Goal: Transaction & Acquisition: Subscribe to service/newsletter

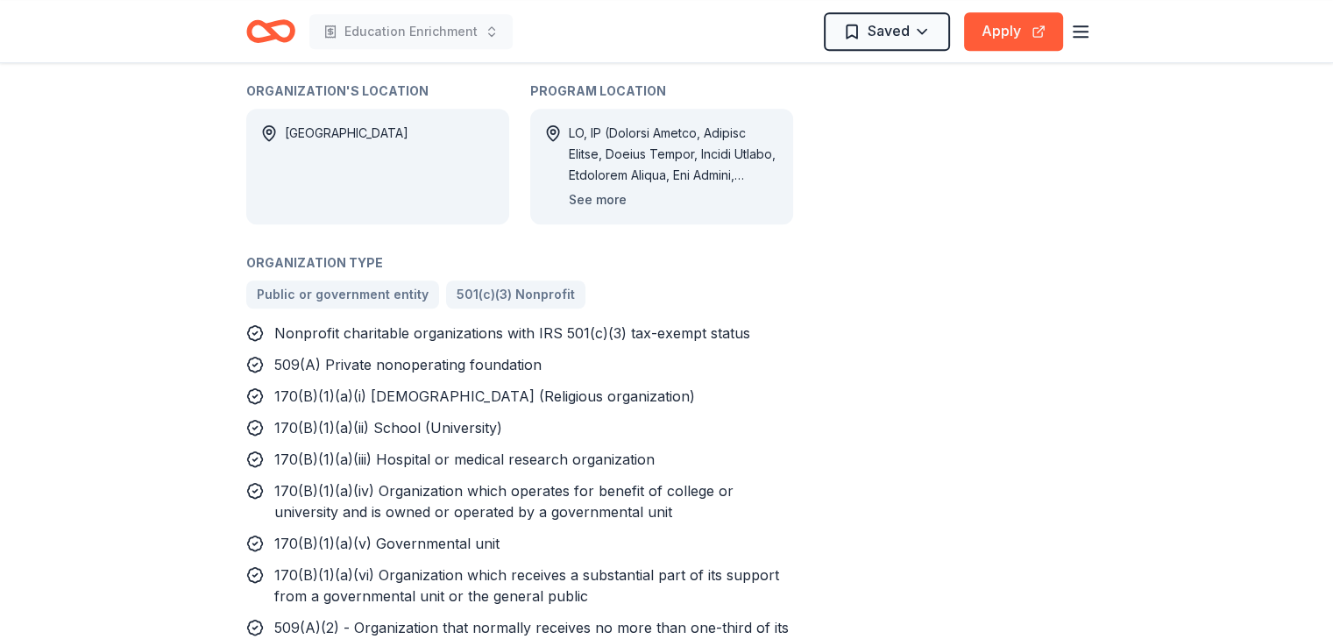
scroll to position [1283, 0]
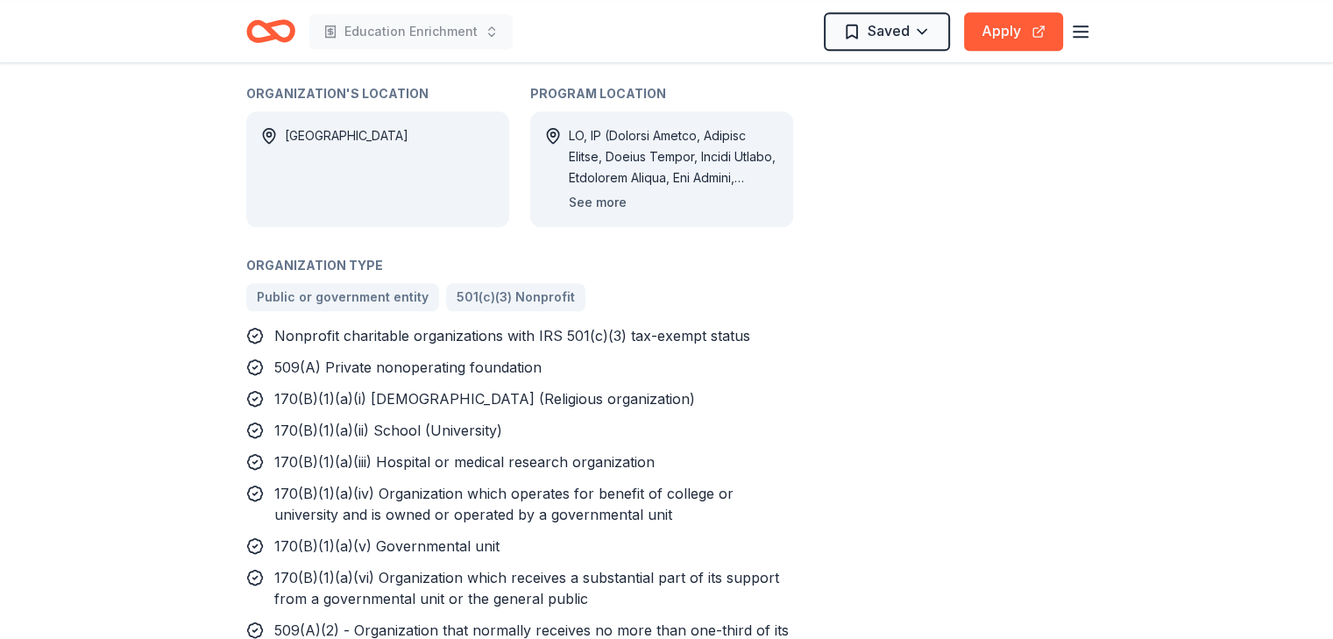
click at [600, 192] on button "See more" at bounding box center [598, 202] width 58 height 21
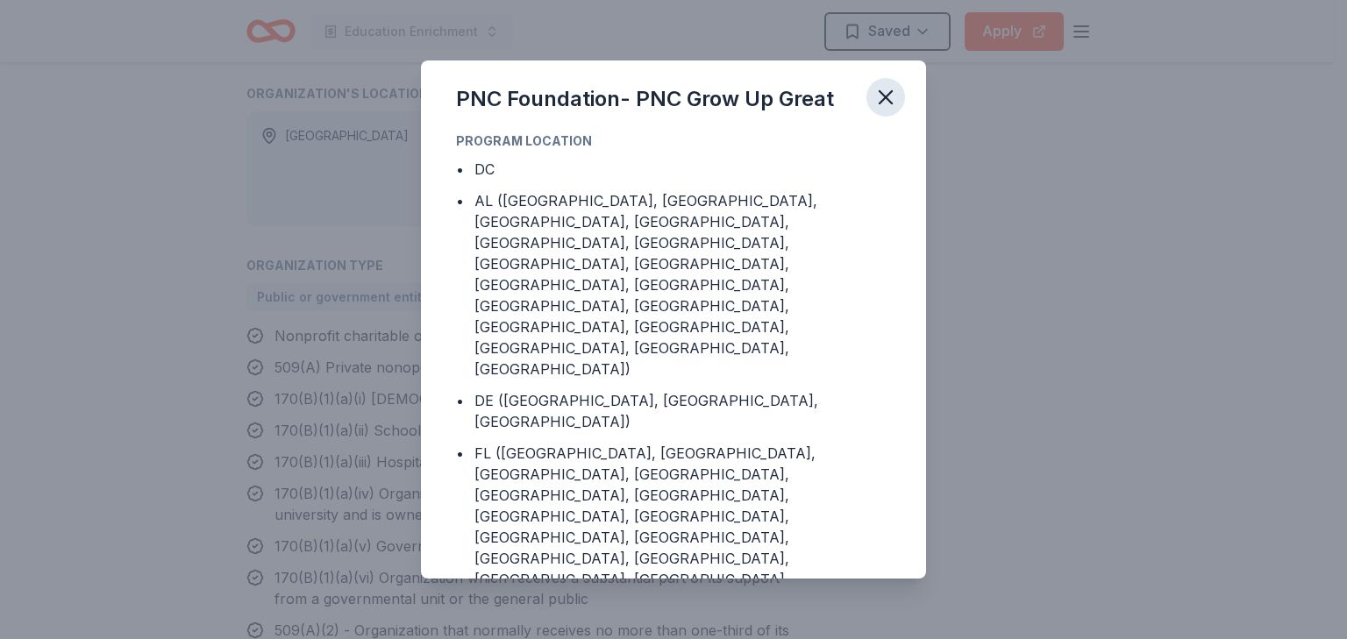
click at [888, 93] on icon "button" at bounding box center [885, 97] width 25 height 25
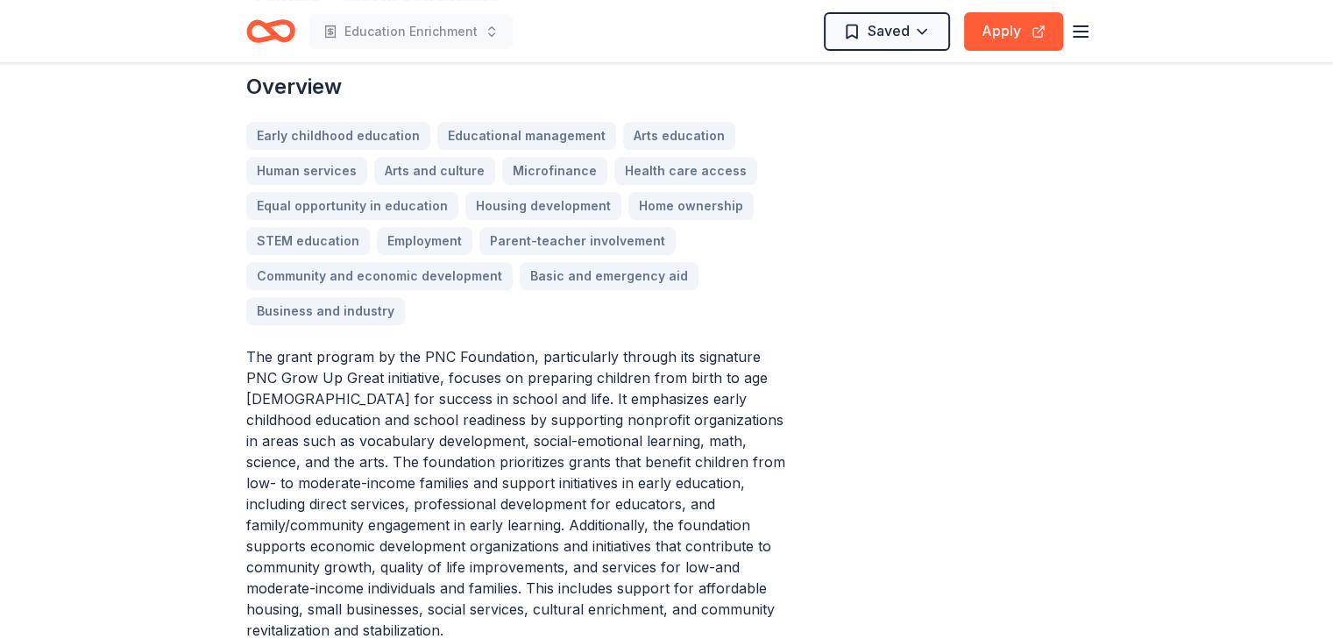
scroll to position [588, 0]
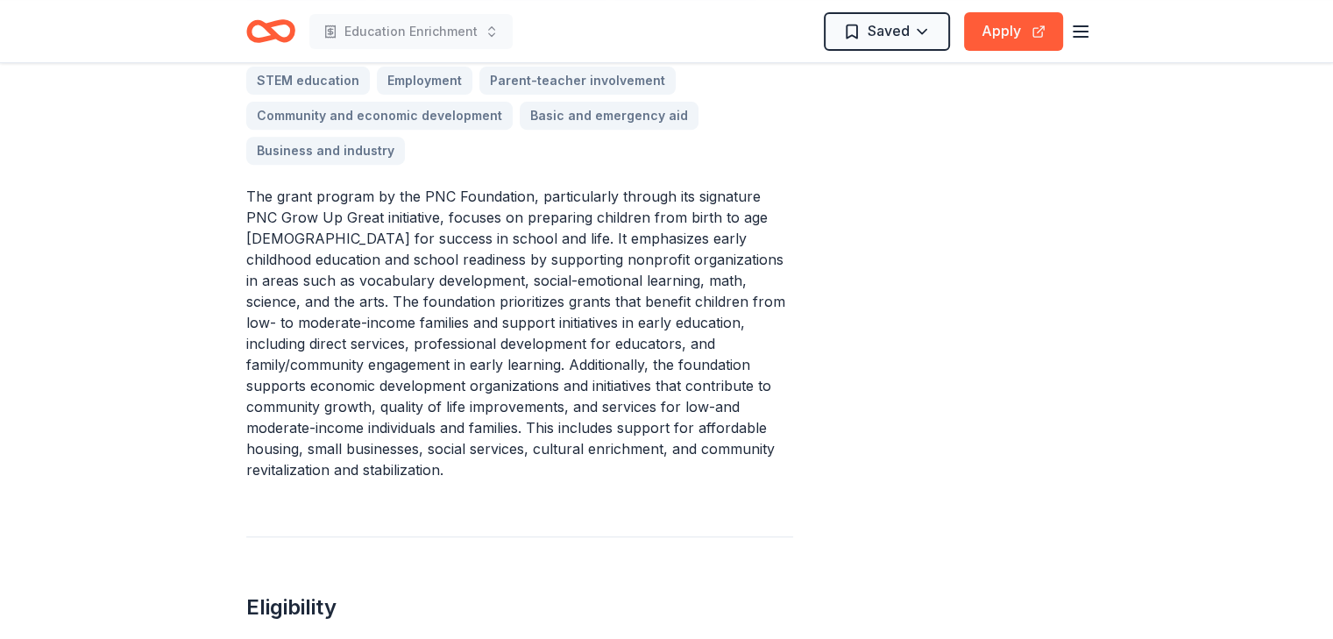
scroll to position [723, 0]
click at [997, 38] on button "Apply" at bounding box center [1013, 31] width 99 height 39
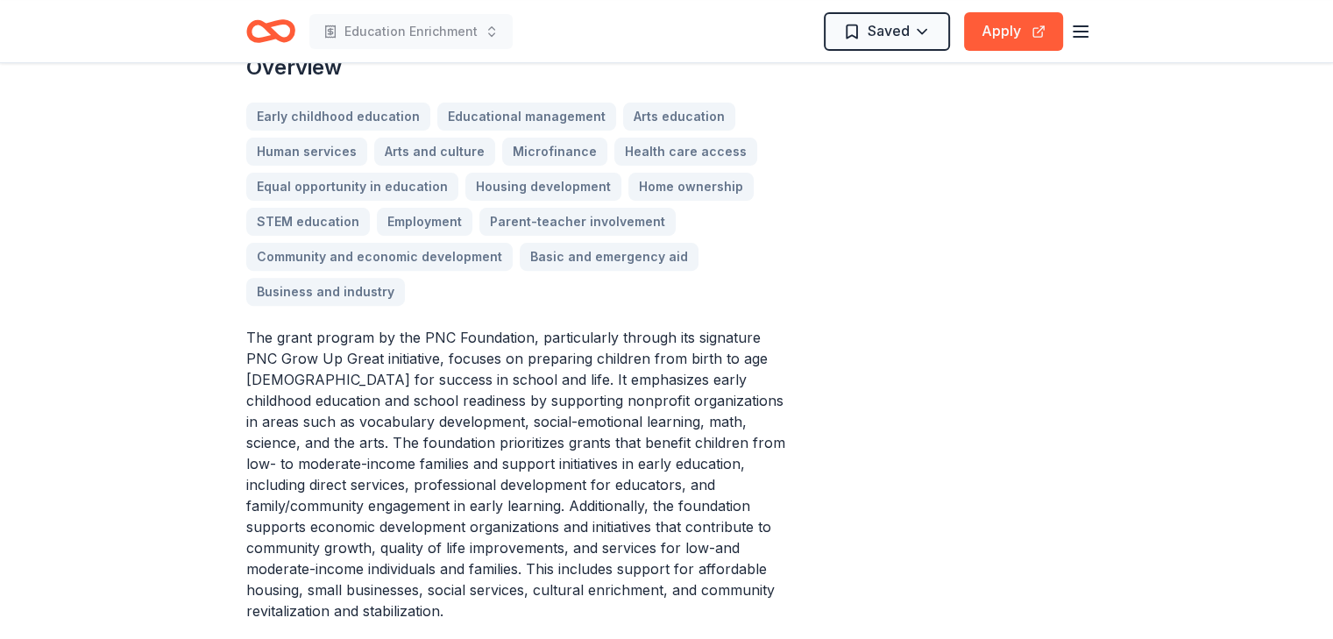
scroll to position [589, 0]
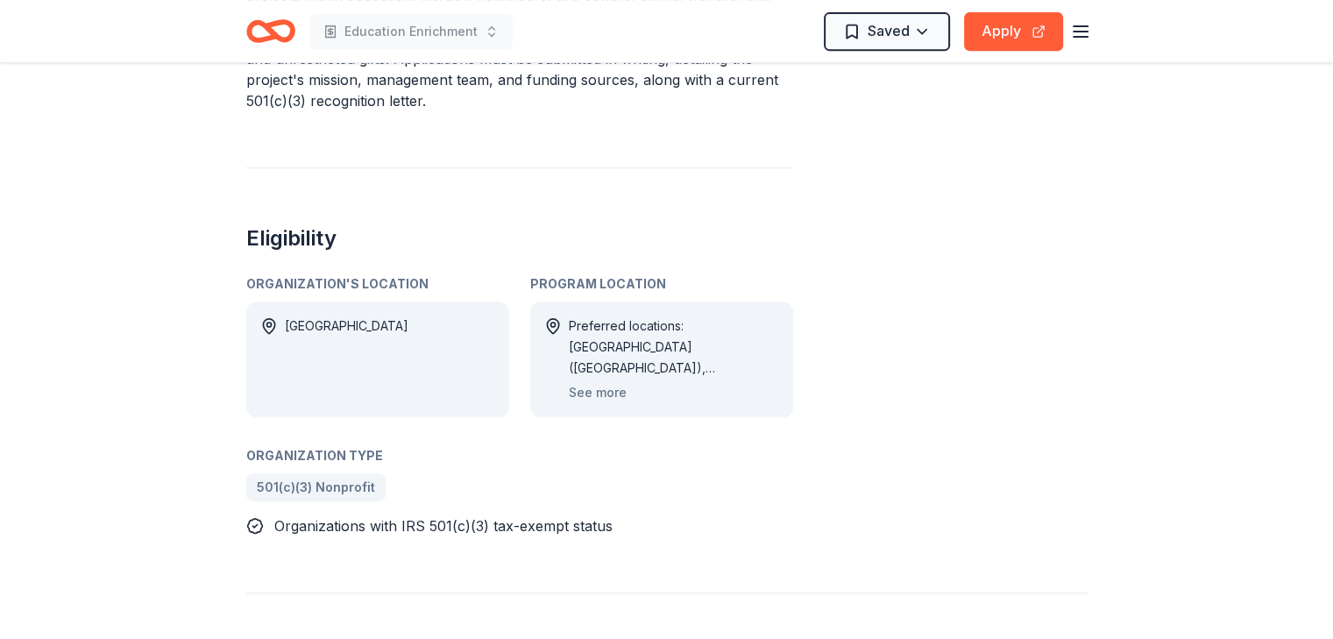
scroll to position [785, 0]
click at [597, 388] on button "See more" at bounding box center [598, 391] width 58 height 21
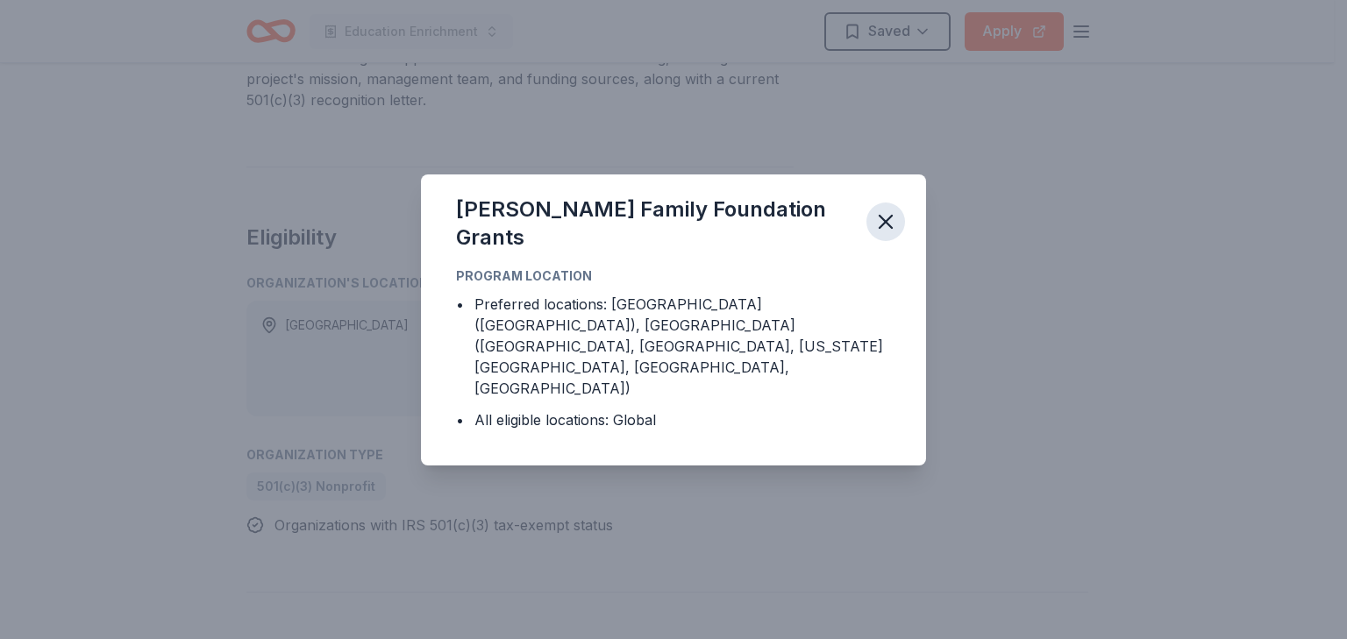
click at [891, 228] on icon "button" at bounding box center [885, 222] width 12 height 12
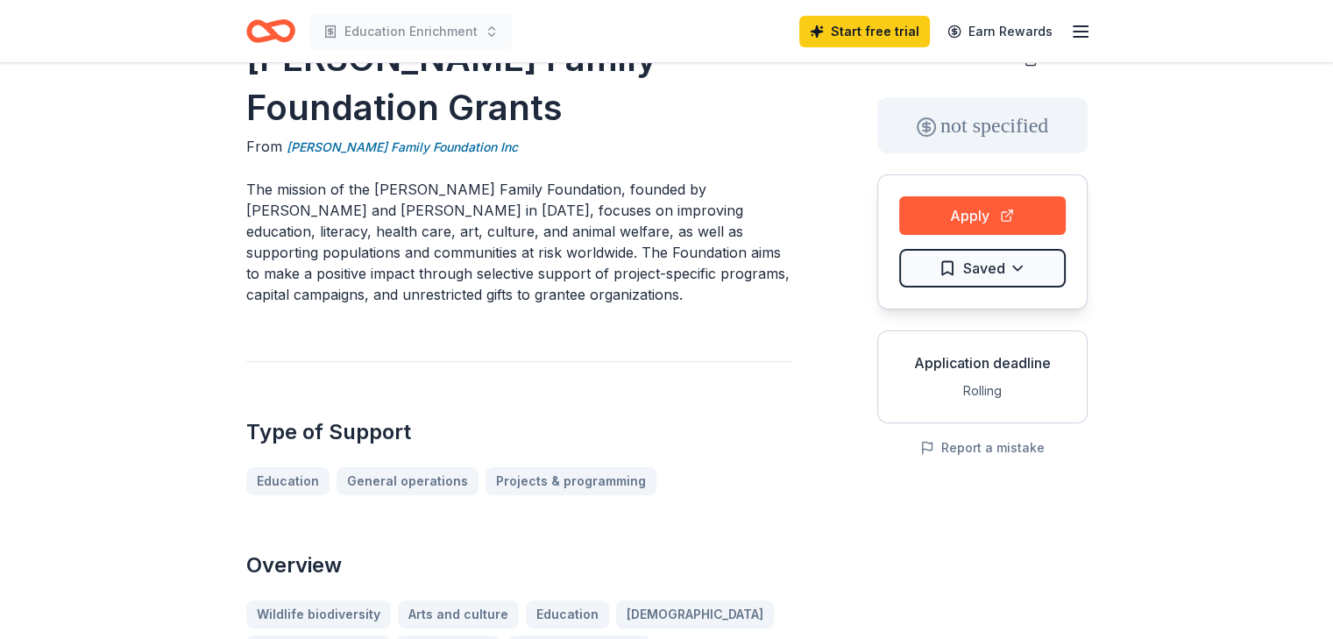
scroll to position [0, 0]
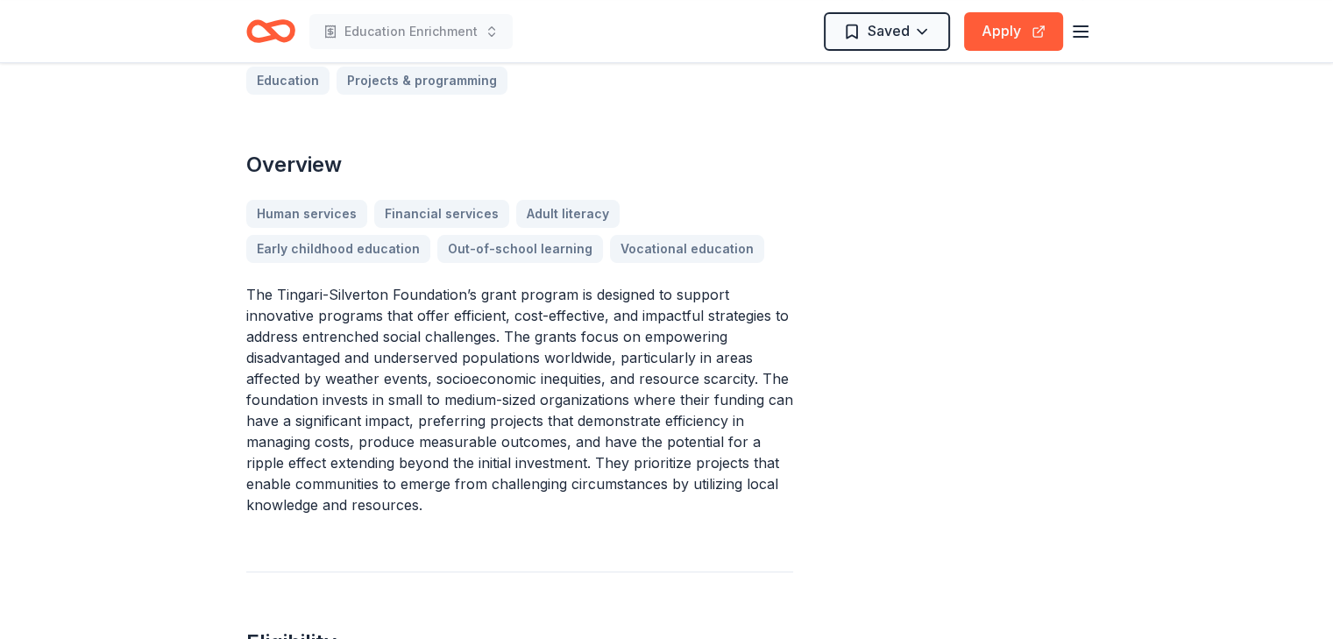
scroll to position [487, 0]
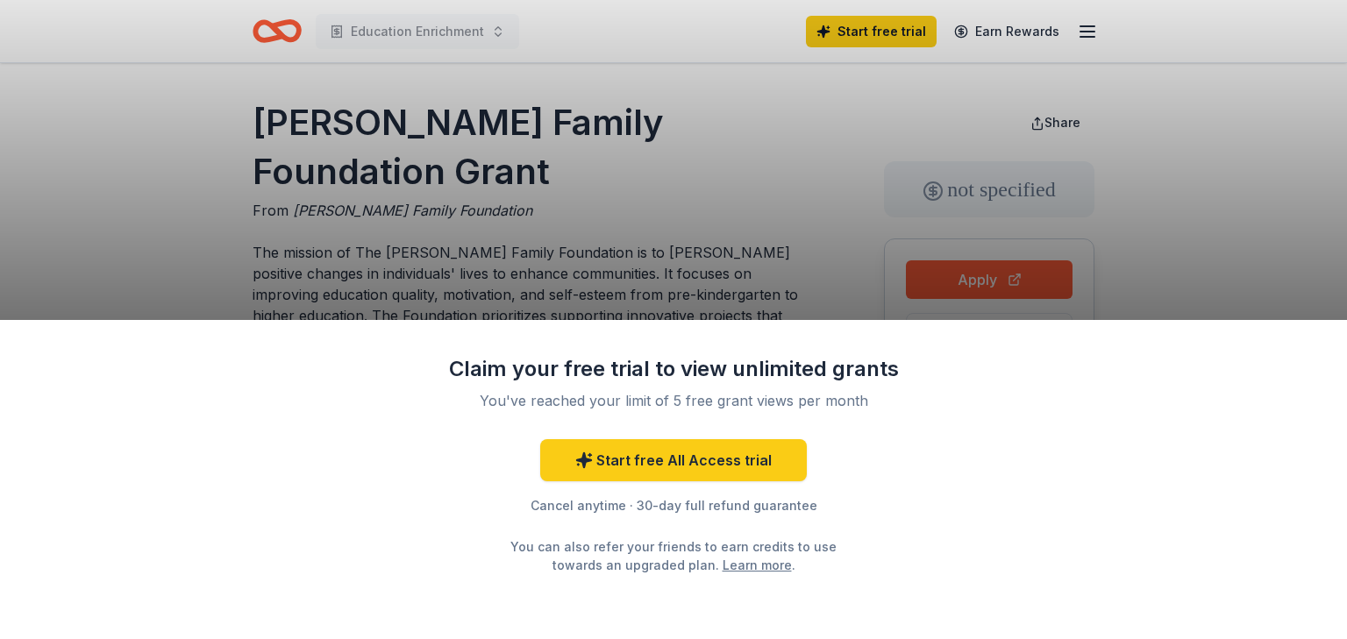
click at [715, 259] on div "Claim your free trial to view unlimited grants You've reached your limit of 5 f…" at bounding box center [673, 319] width 1347 height 639
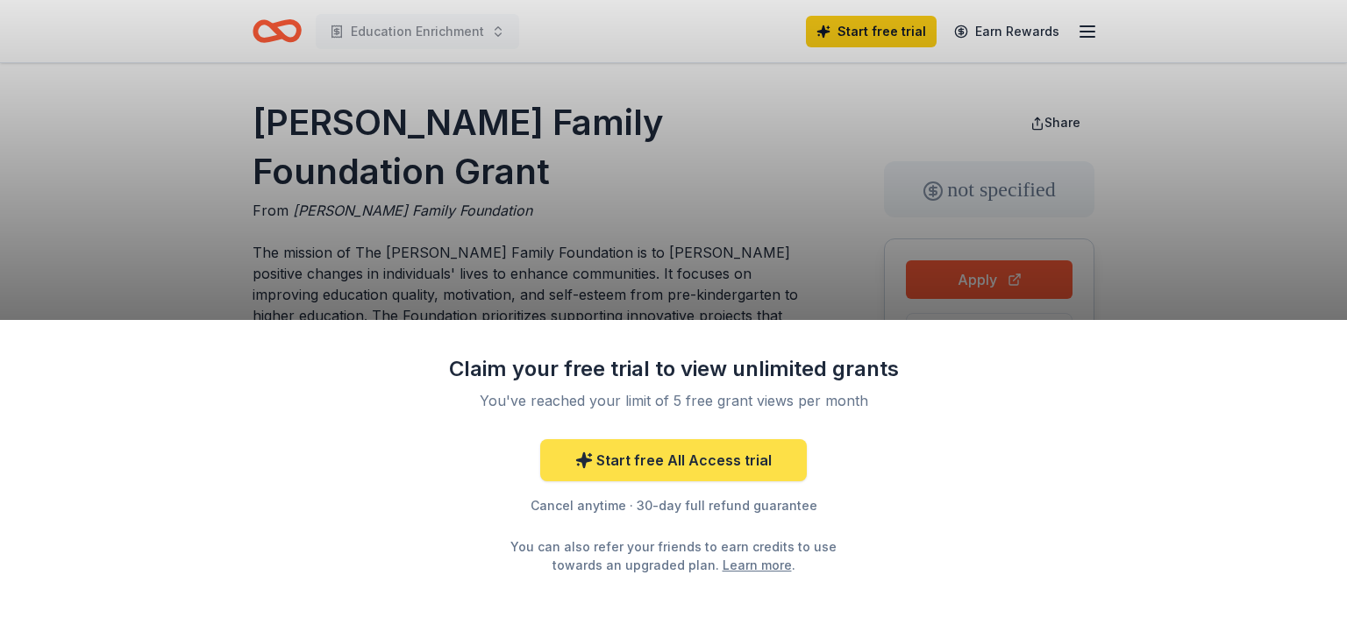
click at [685, 455] on link "Start free All Access trial" at bounding box center [673, 460] width 267 height 42
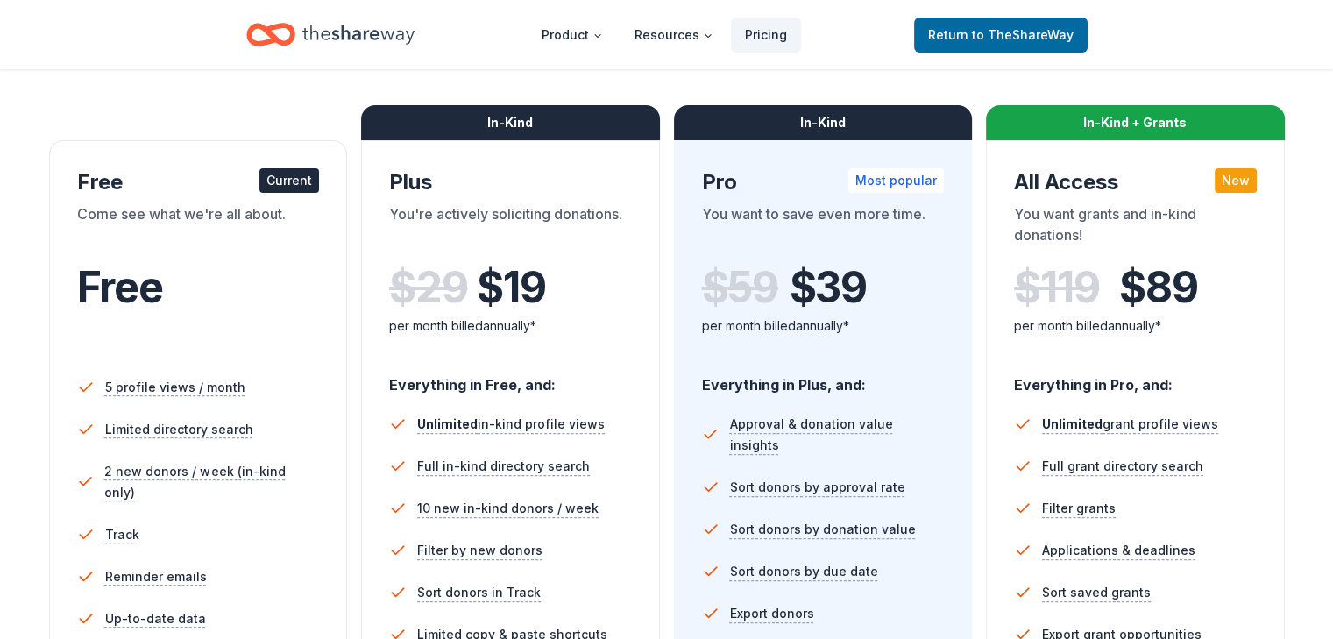
scroll to position [237, 0]
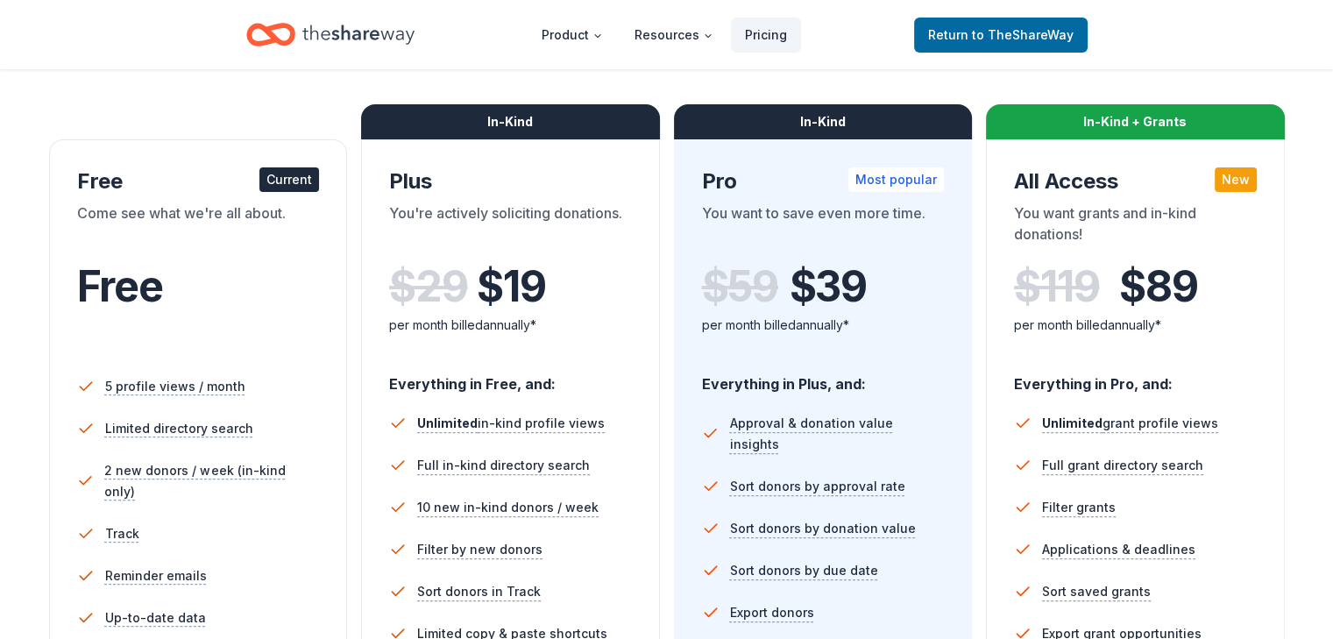
click at [304, 181] on div "Current" at bounding box center [289, 179] width 60 height 25
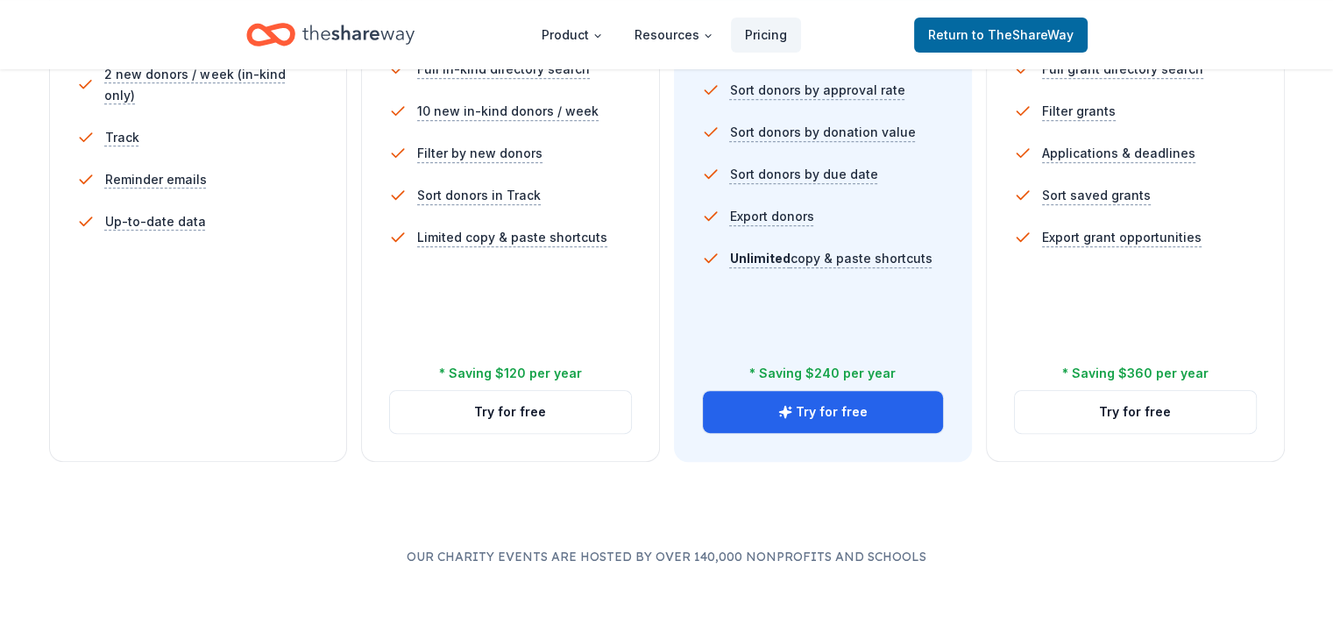
scroll to position [324, 0]
